Goal: Transaction & Acquisition: Download file/media

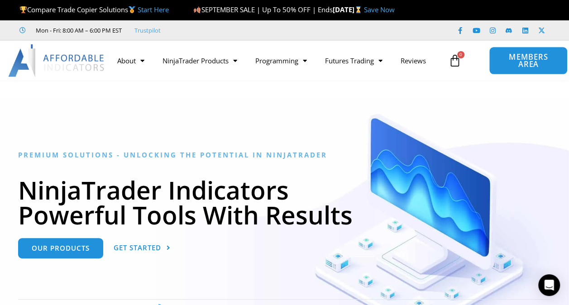
click at [509, 66] on span "MEMBERS AREA" at bounding box center [529, 60] width 58 height 15
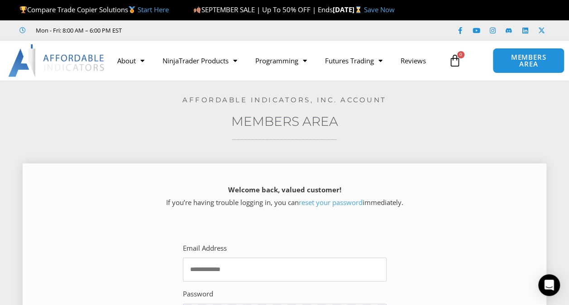
scroll to position [136, 0]
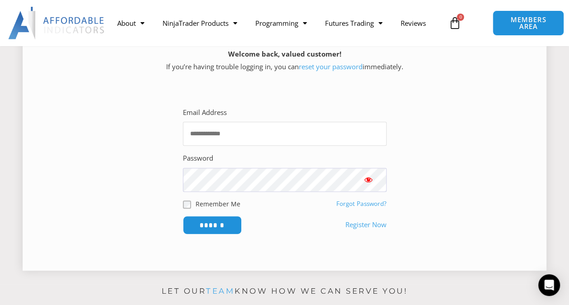
click at [251, 135] on input "Email Address" at bounding box center [285, 134] width 204 height 24
type input "**********"
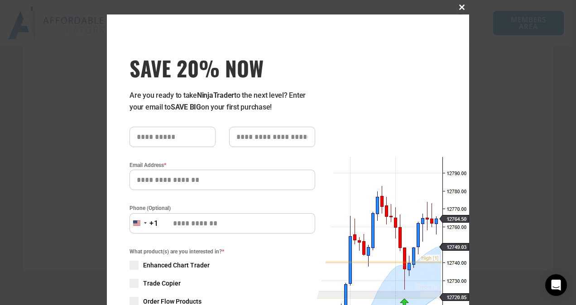
drag, startPoint x: 517, startPoint y: 120, endPoint x: 531, endPoint y: 214, distance: 94.4
click at [457, 7] on span "SAVE 20% NOW popup" at bounding box center [462, 7] width 14 height 5
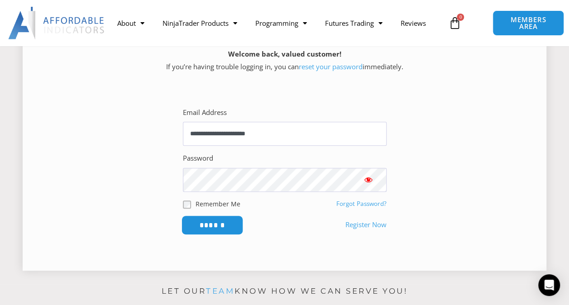
click at [194, 225] on input "******" at bounding box center [212, 225] width 62 height 19
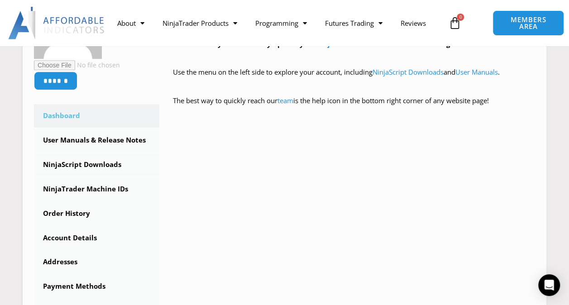
scroll to position [226, 0]
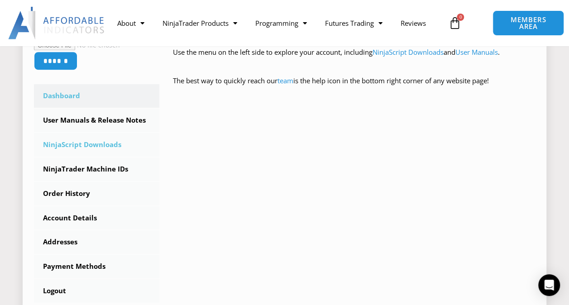
click at [87, 144] on link "NinjaScript Downloads" at bounding box center [96, 145] width 125 height 24
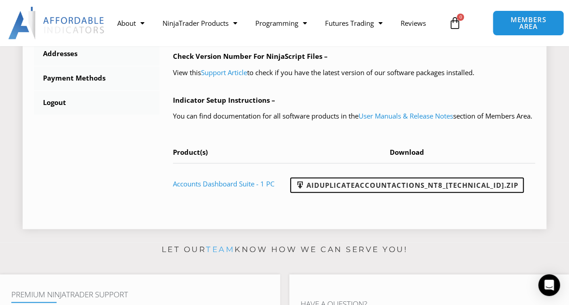
scroll to position [408, 0]
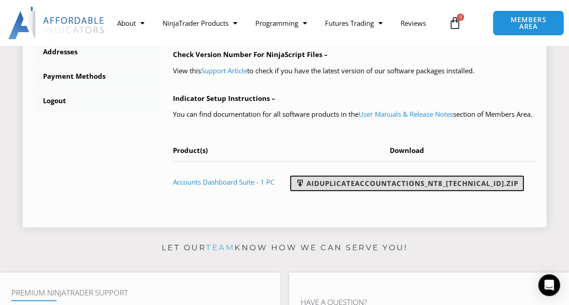
click at [440, 191] on link "AIDuplicateAccountActions_NT8_[TECHNICAL_ID].zip" at bounding box center [407, 183] width 234 height 15
